Goal: Transaction & Acquisition: Purchase product/service

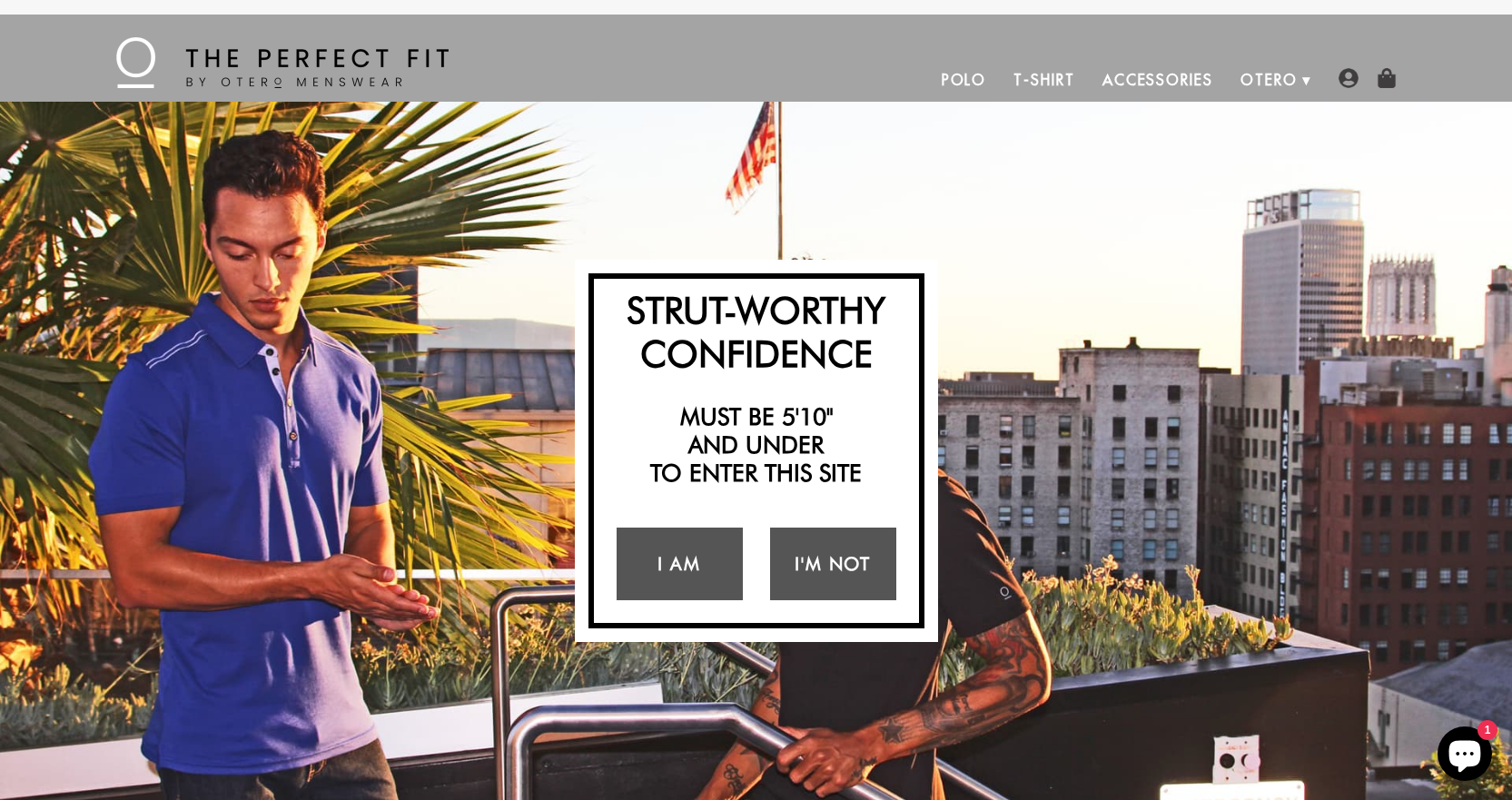
click at [964, 79] on link "Polo" at bounding box center [964, 79] width 73 height 44
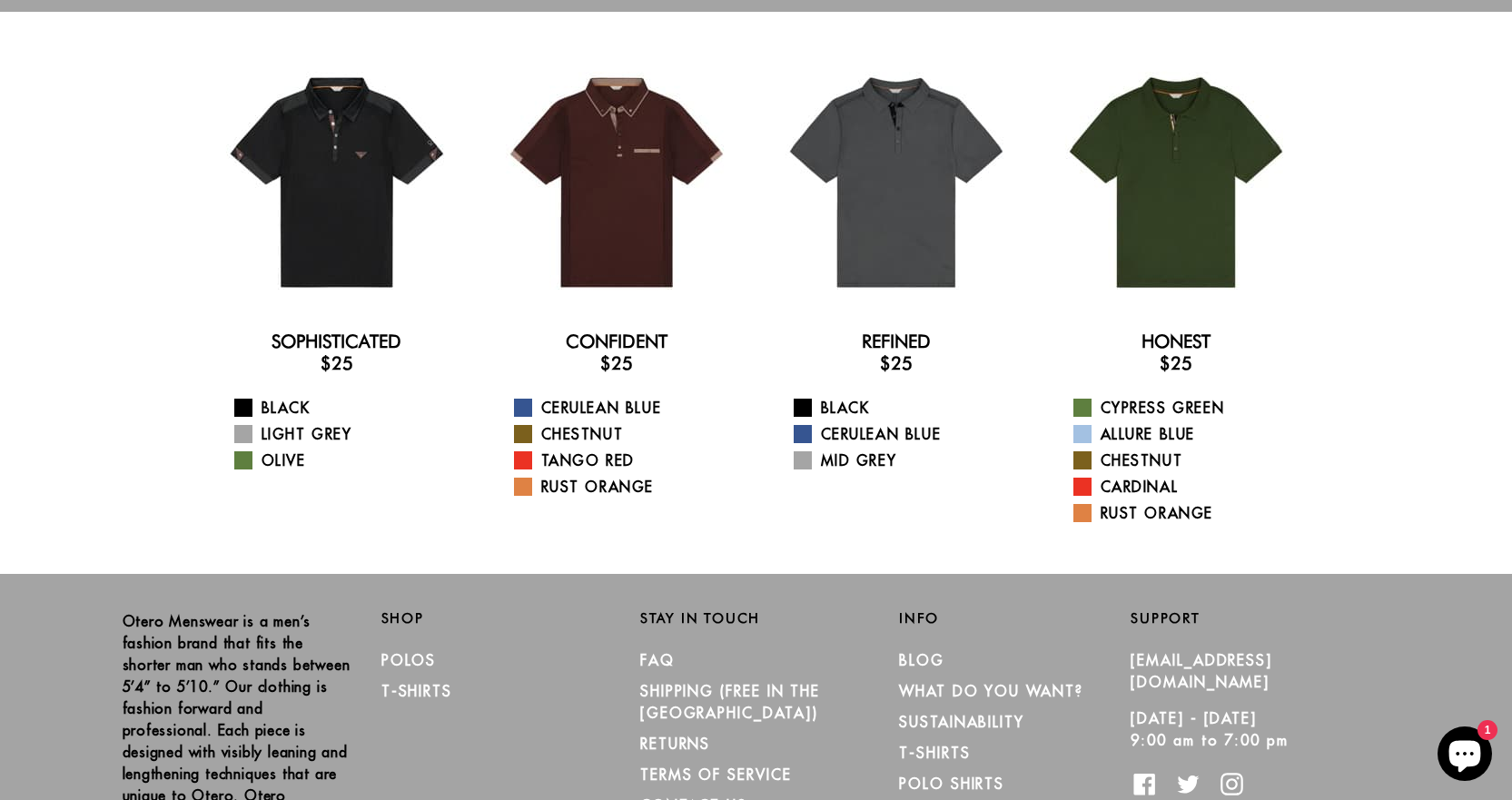
scroll to position [90, 0]
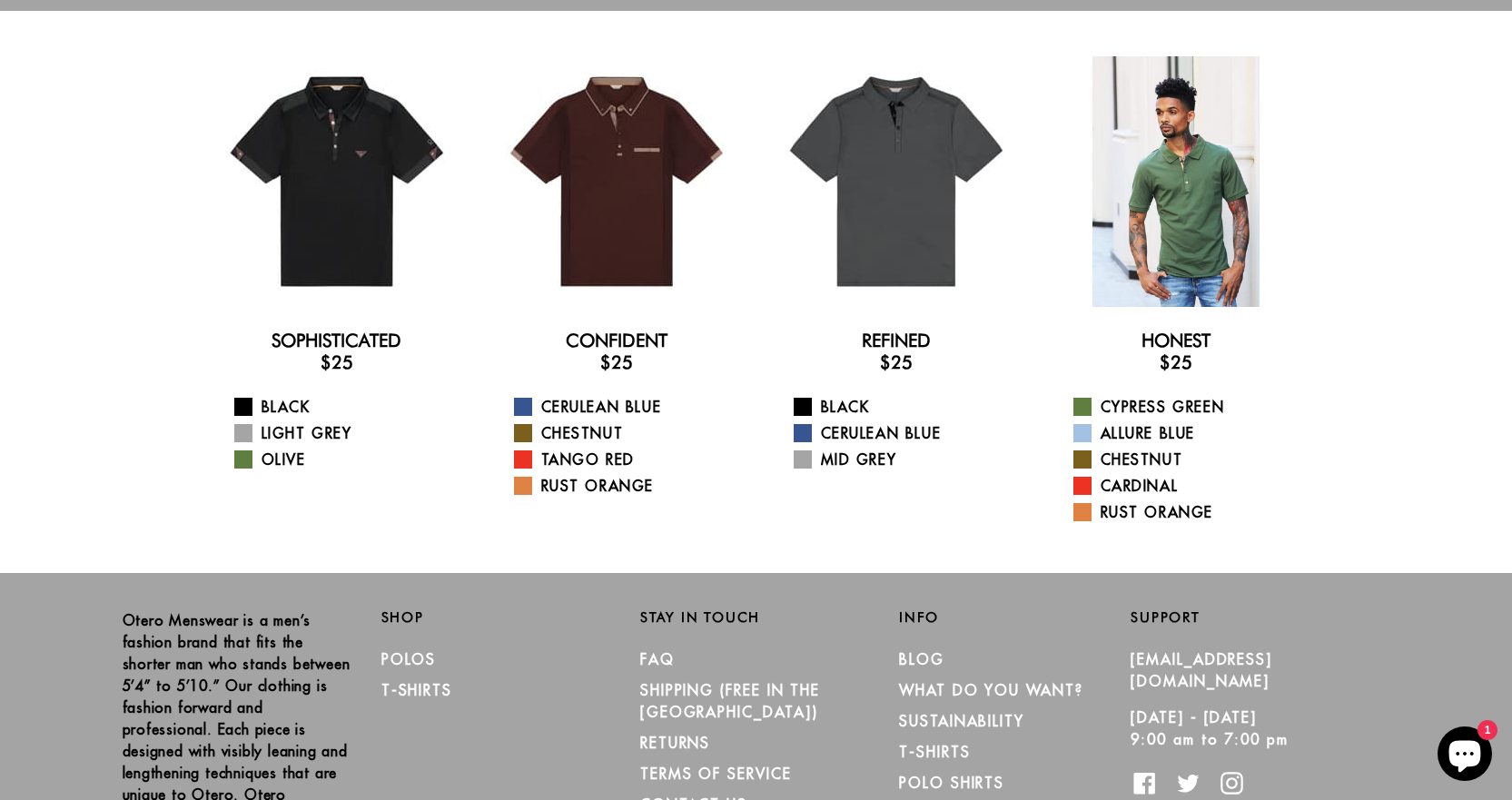
click at [1167, 185] on div at bounding box center [1175, 181] width 251 height 251
